Goal: Go to known website: Access a specific website the user already knows

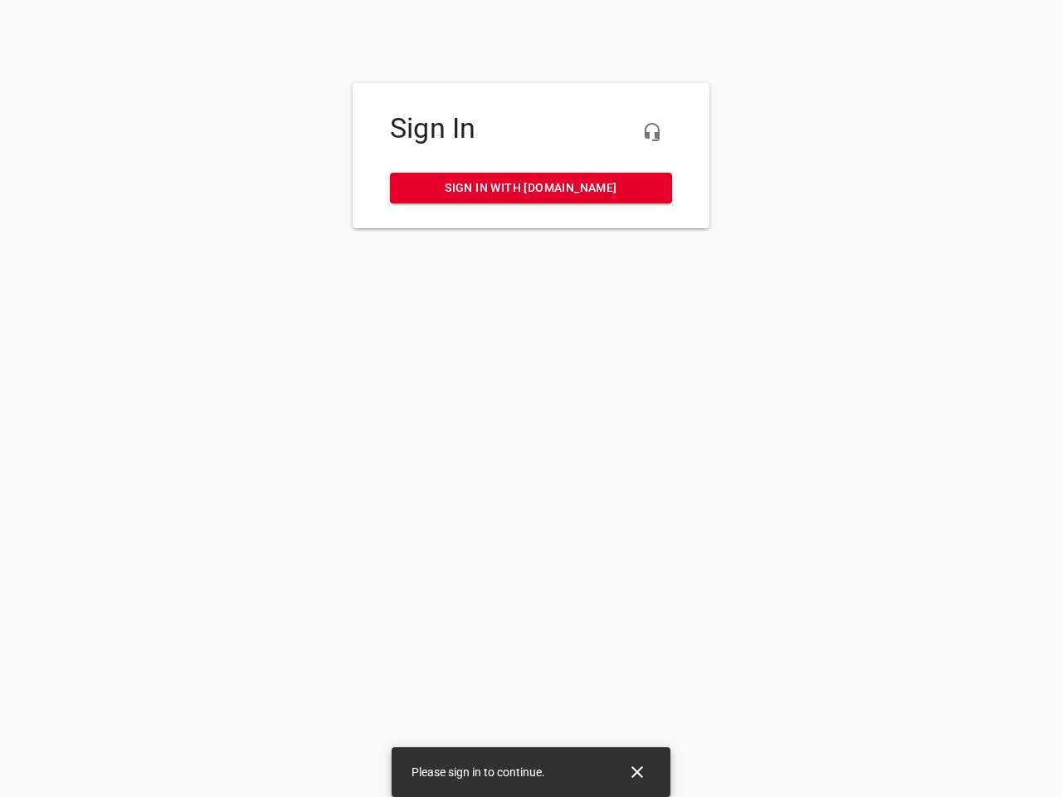
click at [652, 132] on icon "button" at bounding box center [652, 132] width 20 height 20
click at [637, 772] on icon "Close" at bounding box center [638, 772] width 12 height 12
